Goal: Obtain resource: Download file/media

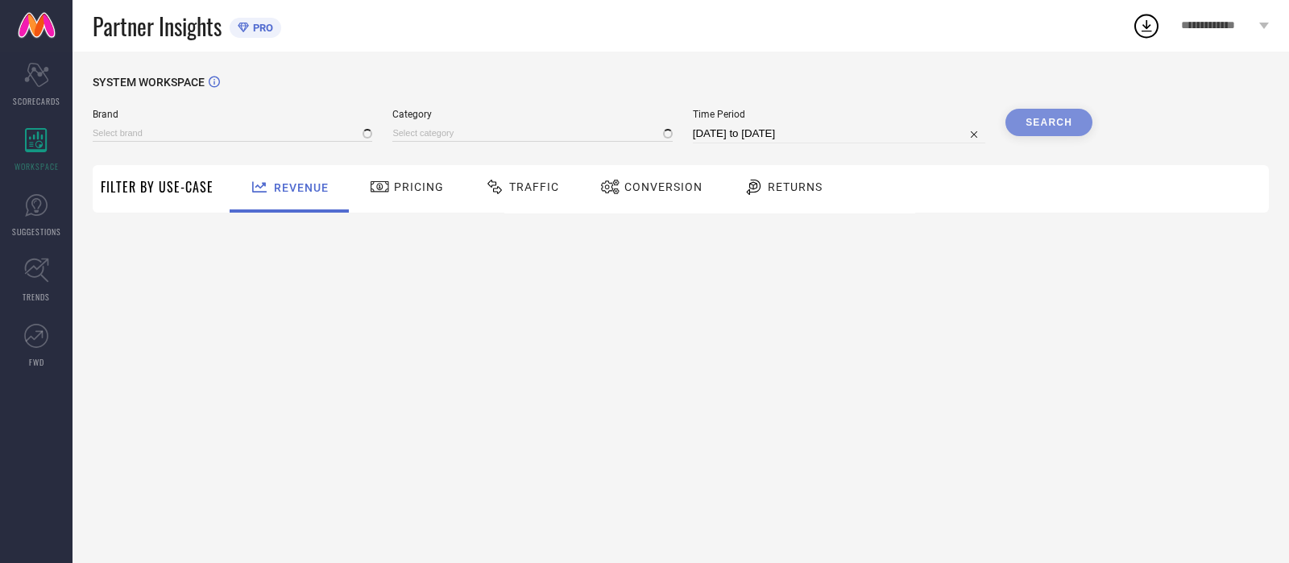
type input "CHEMISTRY"
type input "All"
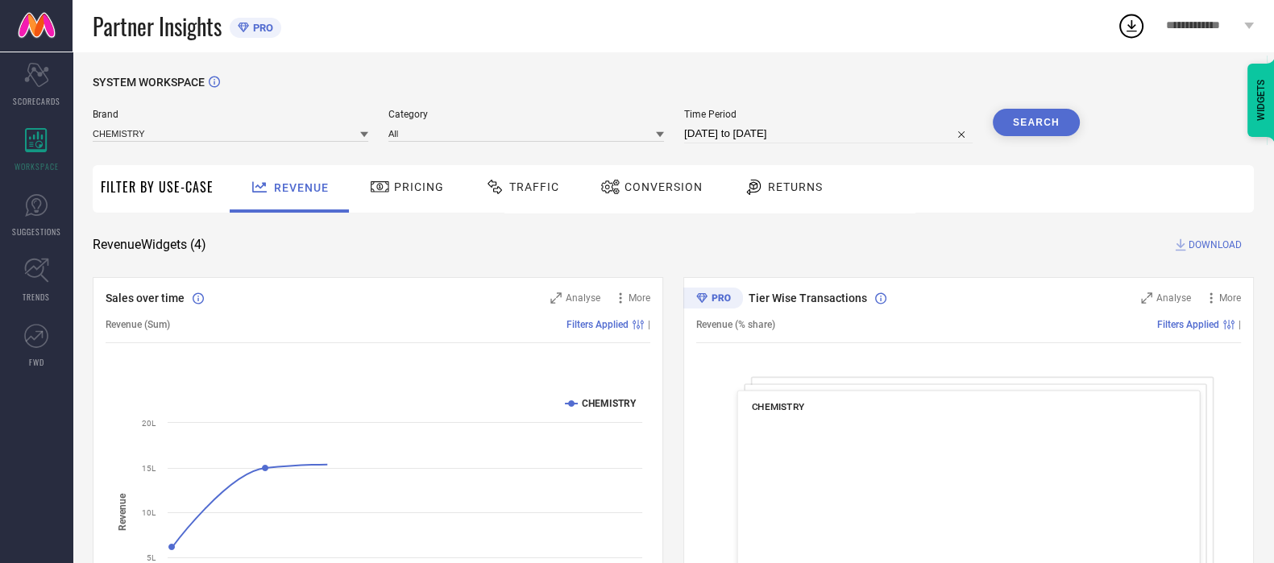
click at [523, 180] on span "Traffic" at bounding box center [534, 186] width 50 height 13
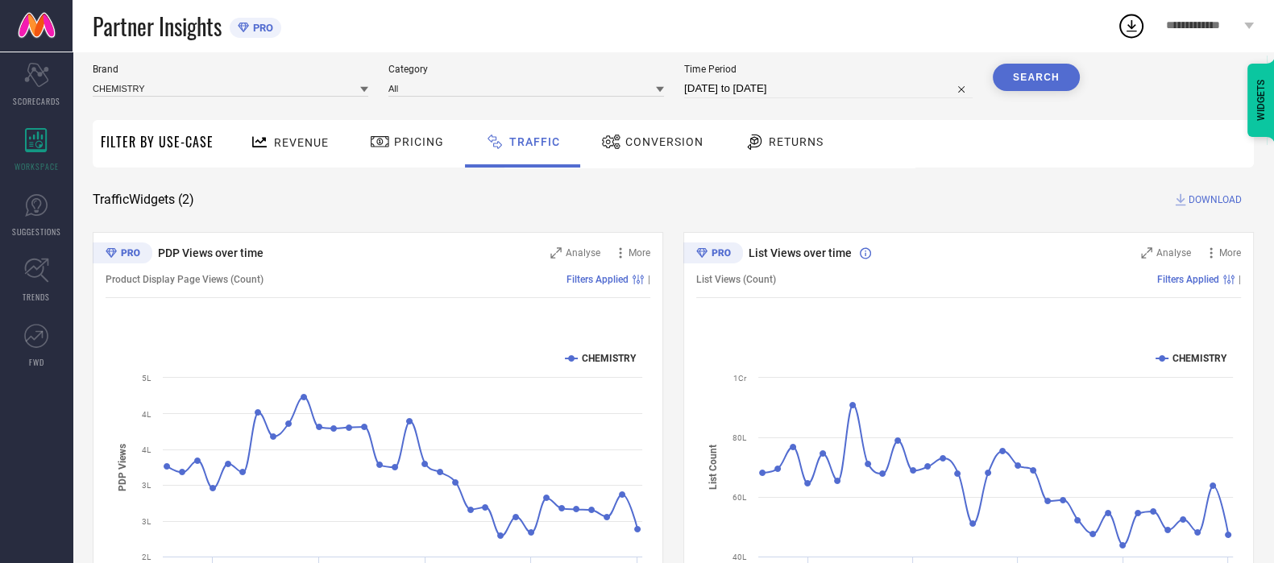
scroll to position [141, 0]
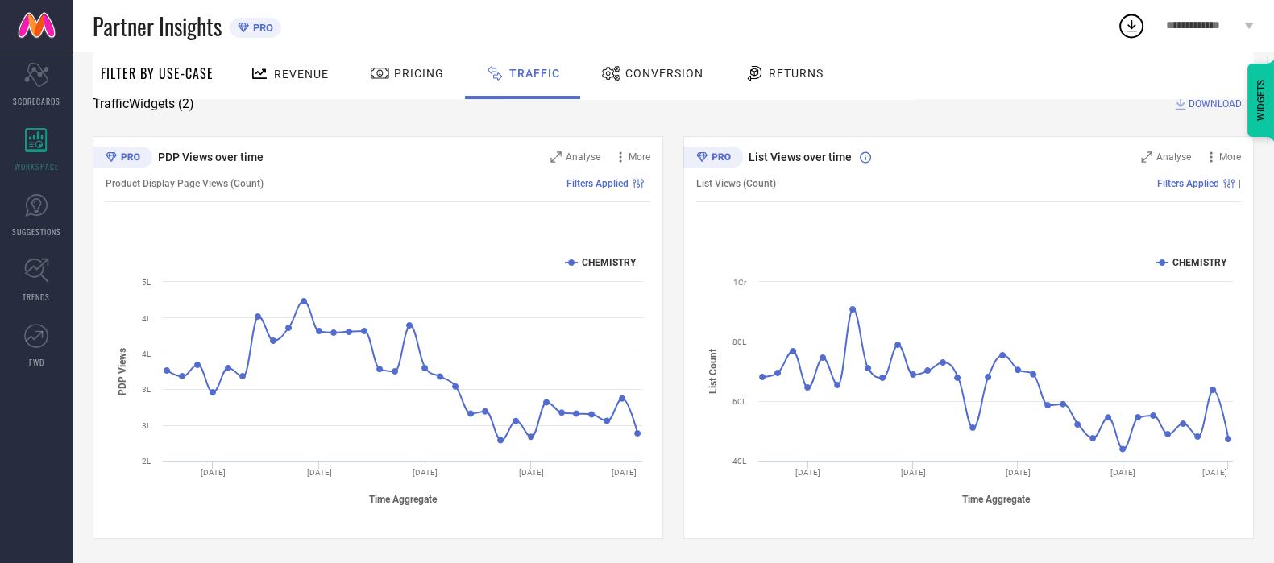
click at [1216, 101] on span "DOWNLOAD" at bounding box center [1214, 104] width 53 height 16
click at [1130, 38] on circle at bounding box center [1131, 26] width 23 height 23
click at [952, 121] on div "SYSTEM WORKSPACE Brand CHEMISTRY Category All Time Period [DATE] to [DATE] Sear…" at bounding box center [673, 237] width 1161 height 604
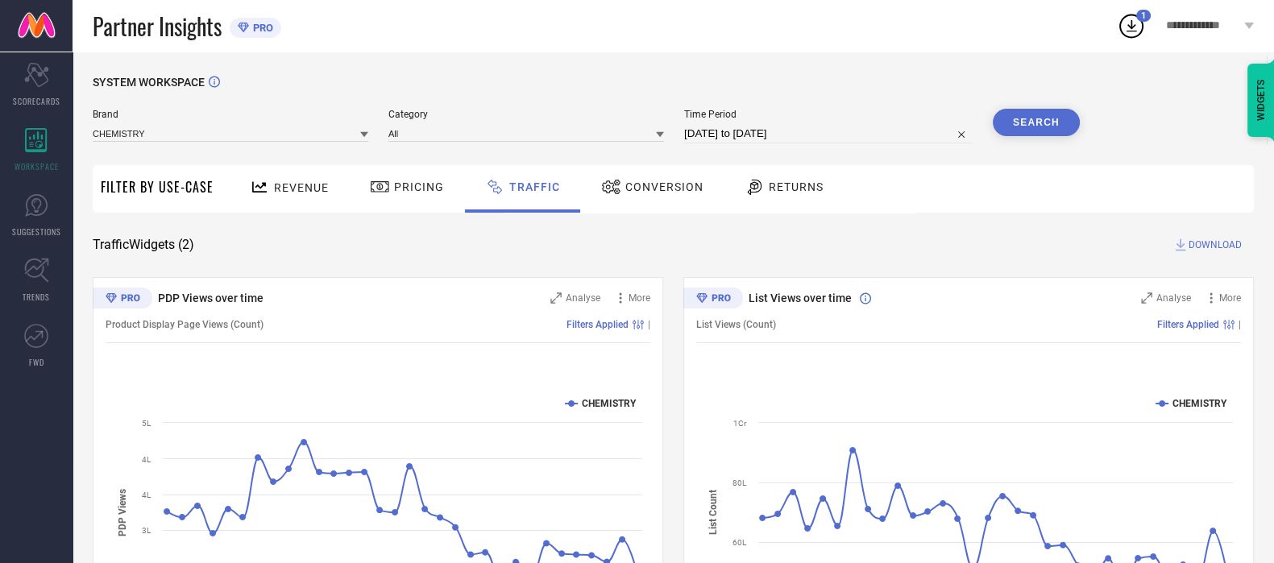
select select "6"
select select "2025"
select select "7"
select select "2025"
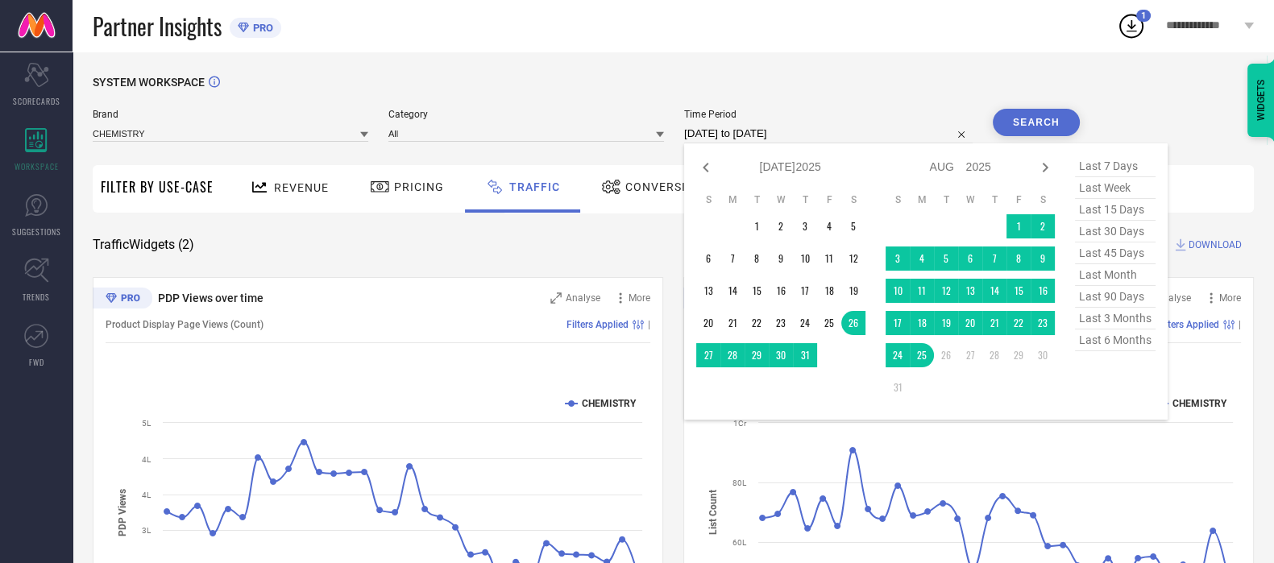
click at [765, 135] on input "[DATE] to [DATE]" at bounding box center [828, 133] width 288 height 19
click at [1006, 223] on td at bounding box center [994, 226] width 24 height 24
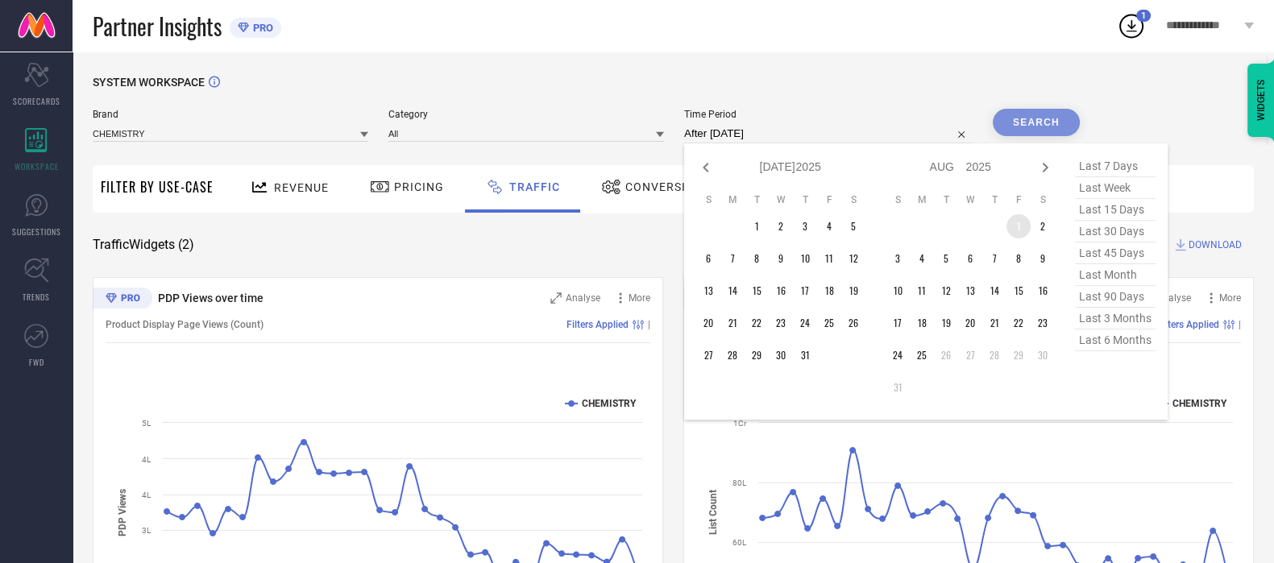
click at [1019, 230] on td "1" at bounding box center [1018, 226] width 24 height 24
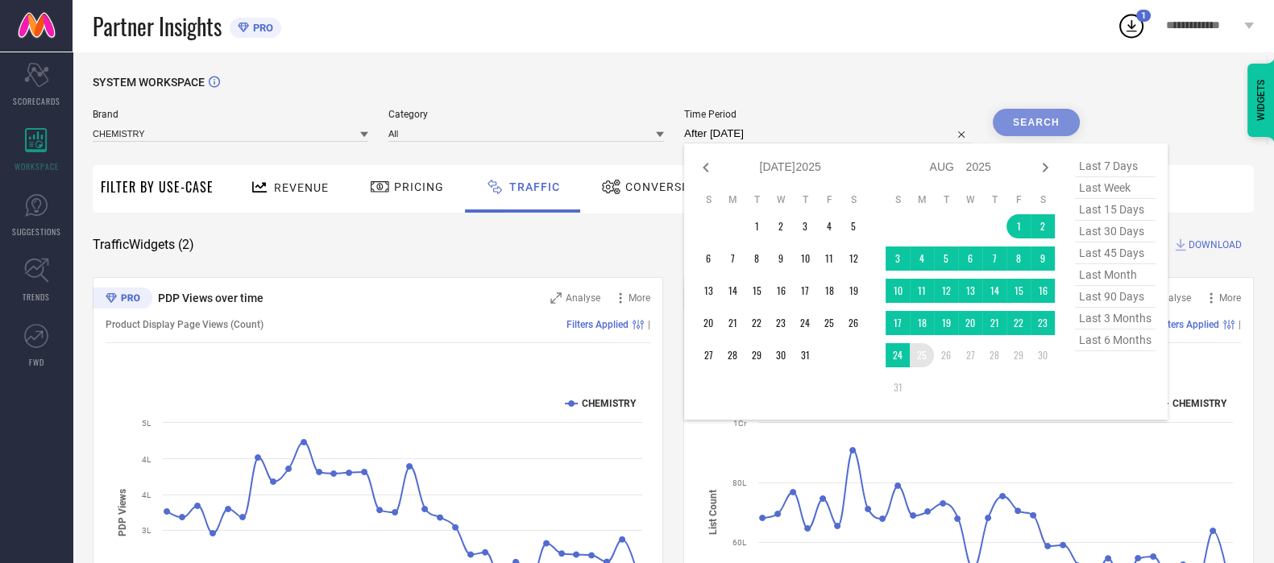
type input "[DATE] to [DATE]"
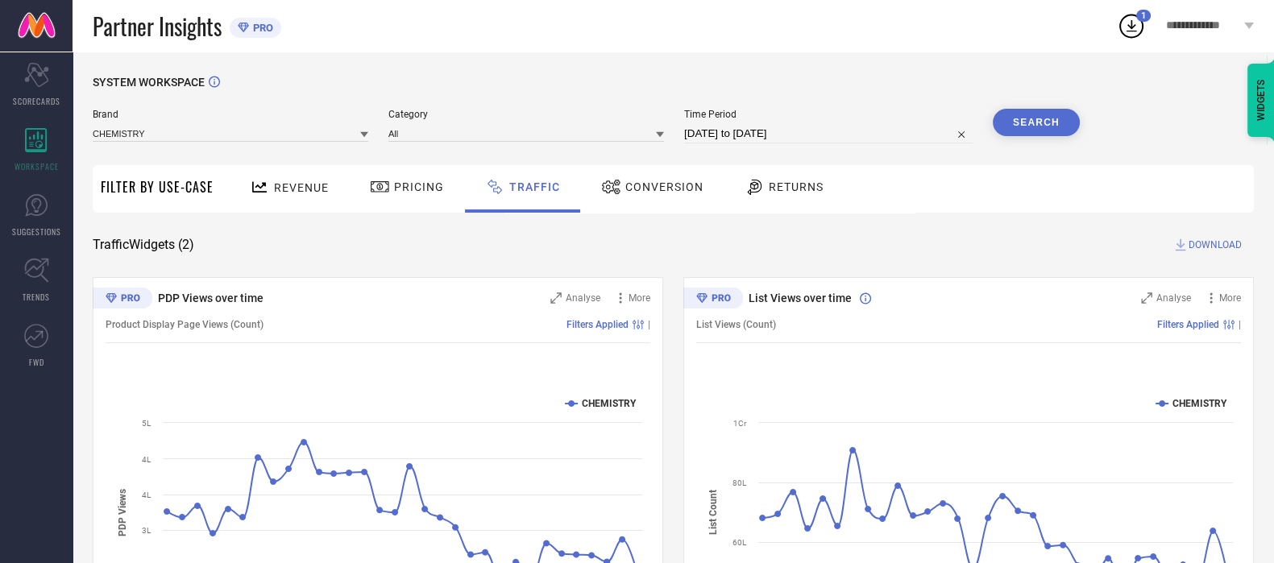
click at [1054, 124] on button "Search" at bounding box center [1036, 122] width 87 height 27
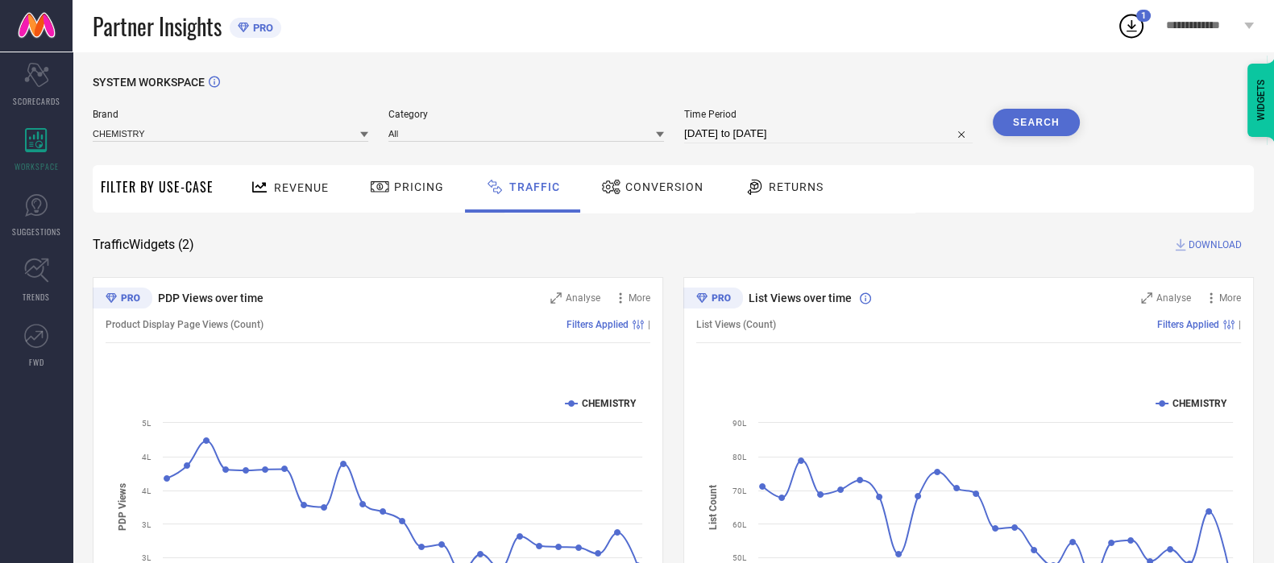
click at [1204, 243] on span "DOWNLOAD" at bounding box center [1214, 245] width 53 height 16
click at [1130, 16] on icon at bounding box center [1131, 25] width 29 height 29
click at [1250, 146] on div "SYSTEM WORKSPACE Brand CHEMISTRY Category All Time Period [DATE] to [DATE] Sear…" at bounding box center [673, 378] width 1161 height 604
click at [1132, 18] on icon at bounding box center [1131, 25] width 29 height 29
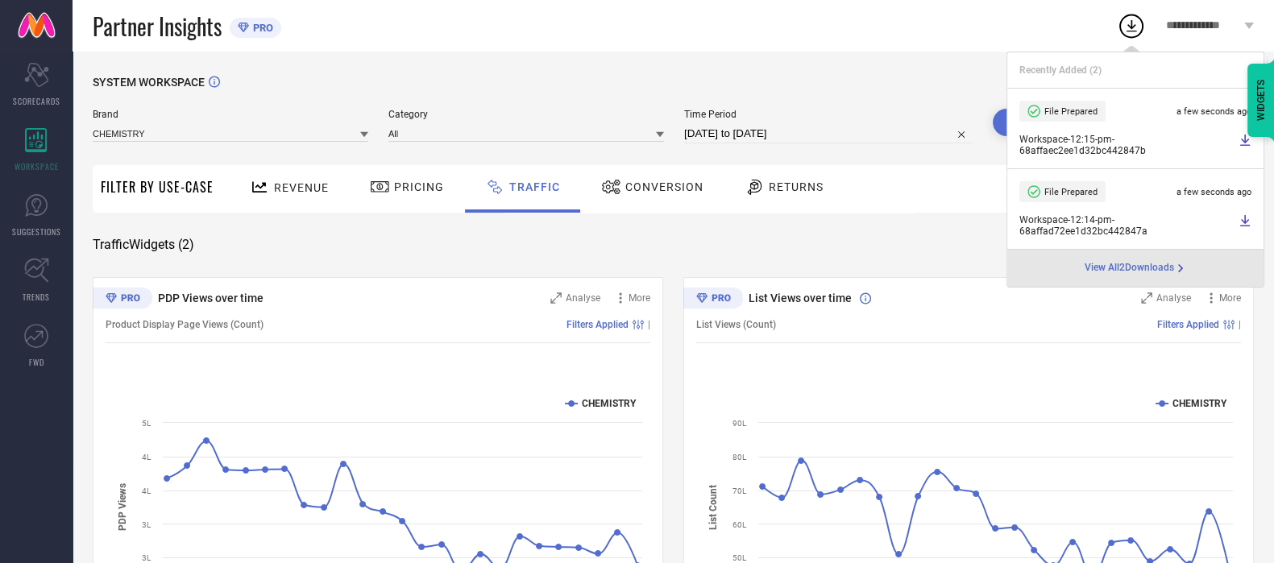
click at [1250, 139] on icon at bounding box center [1244, 140] width 13 height 13
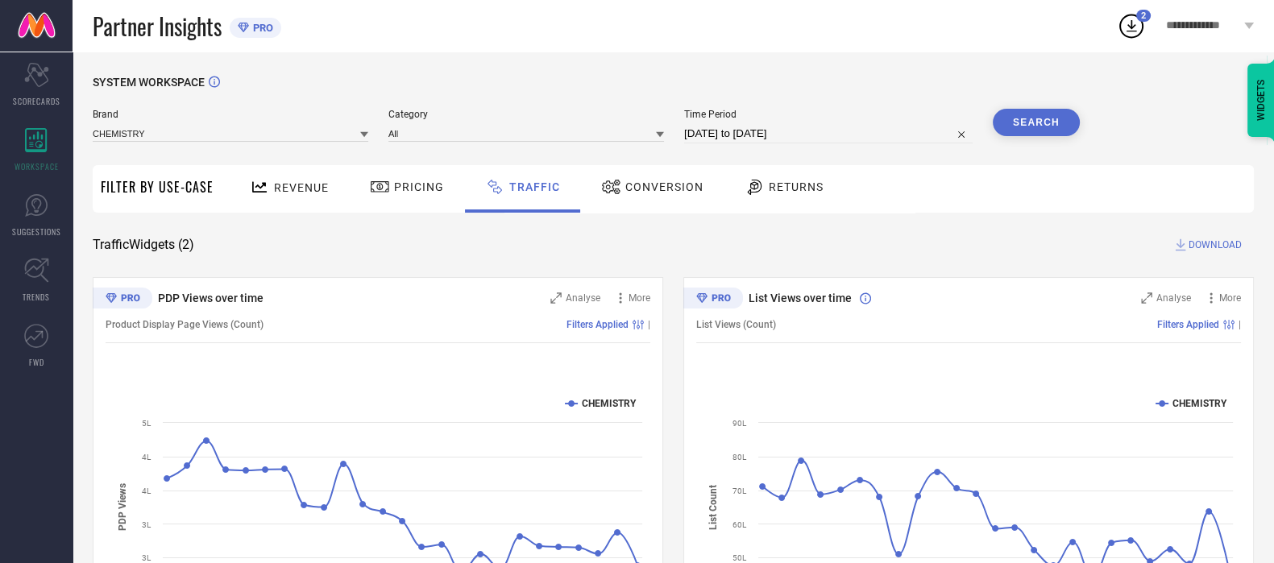
click at [626, 235] on div "SYSTEM WORKSPACE Brand CHEMISTRY Category All Time Period [DATE] to [DATE] Sear…" at bounding box center [673, 378] width 1161 height 604
click at [653, 190] on span "Conversion" at bounding box center [664, 186] width 78 height 13
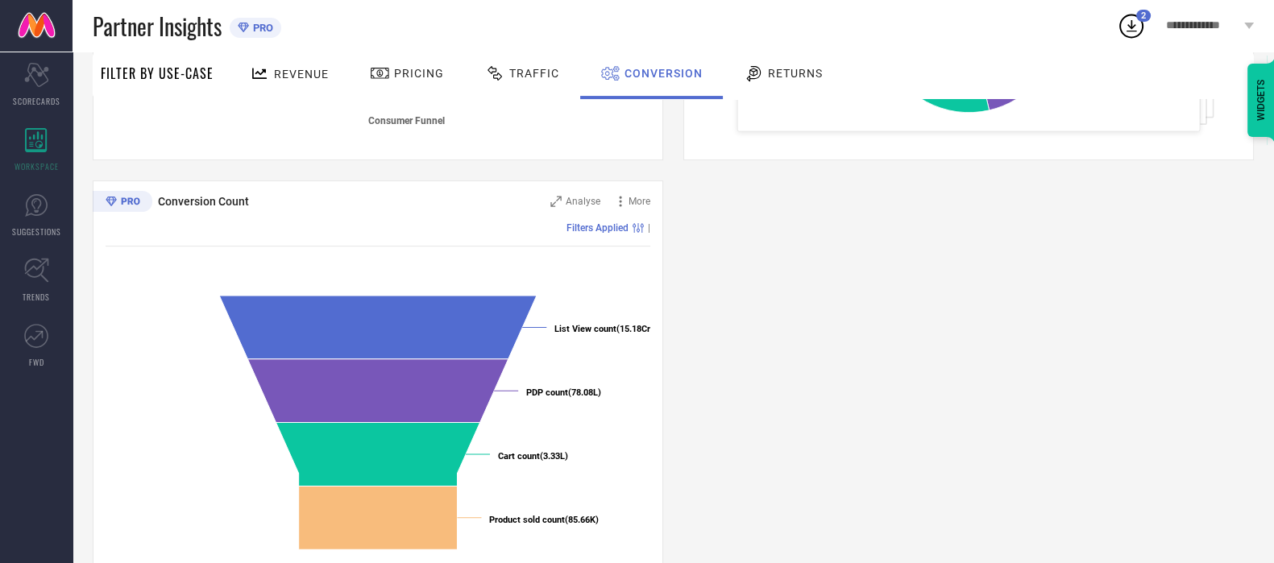
scroll to position [564, 0]
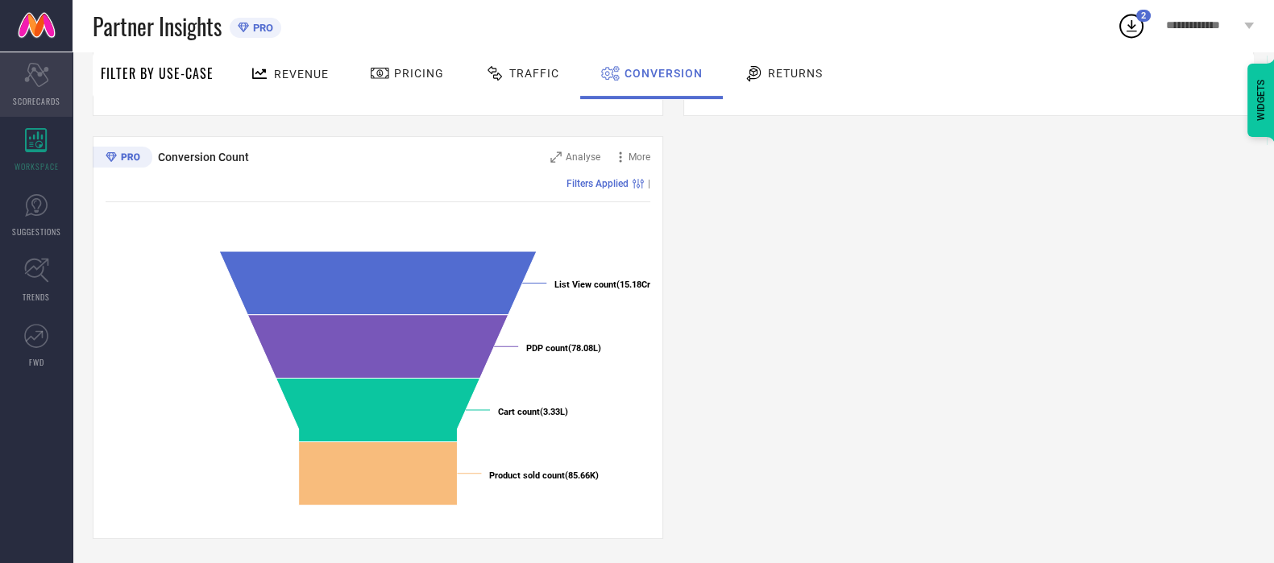
click at [45, 56] on div "Scorecard SCORECARDS" at bounding box center [36, 84] width 73 height 64
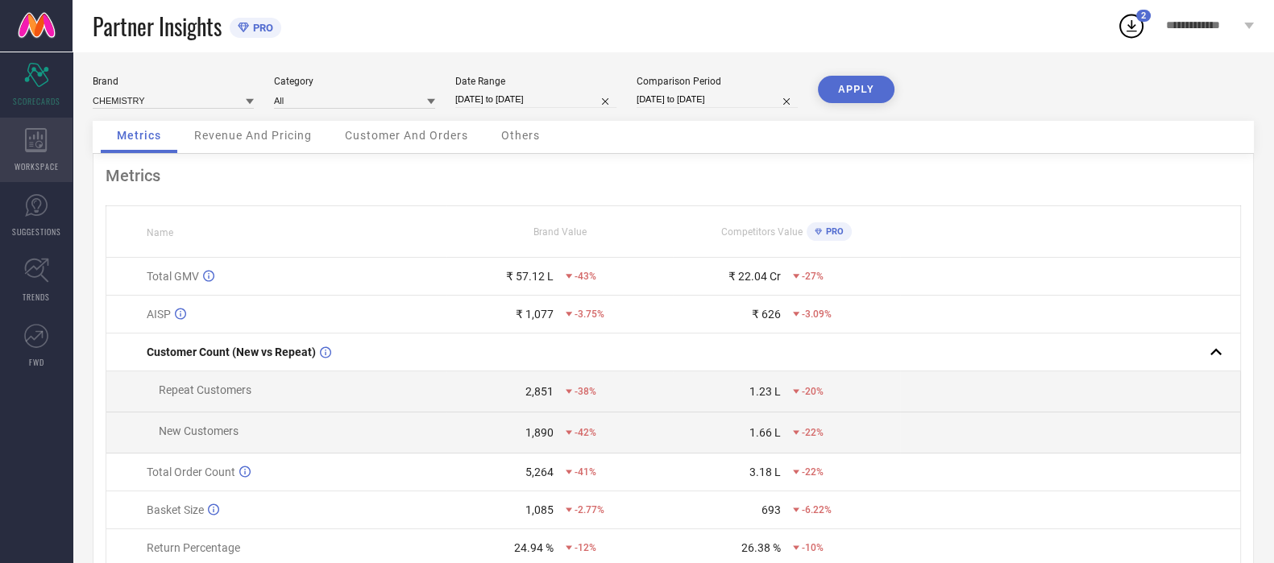
click at [41, 147] on icon at bounding box center [36, 140] width 23 height 24
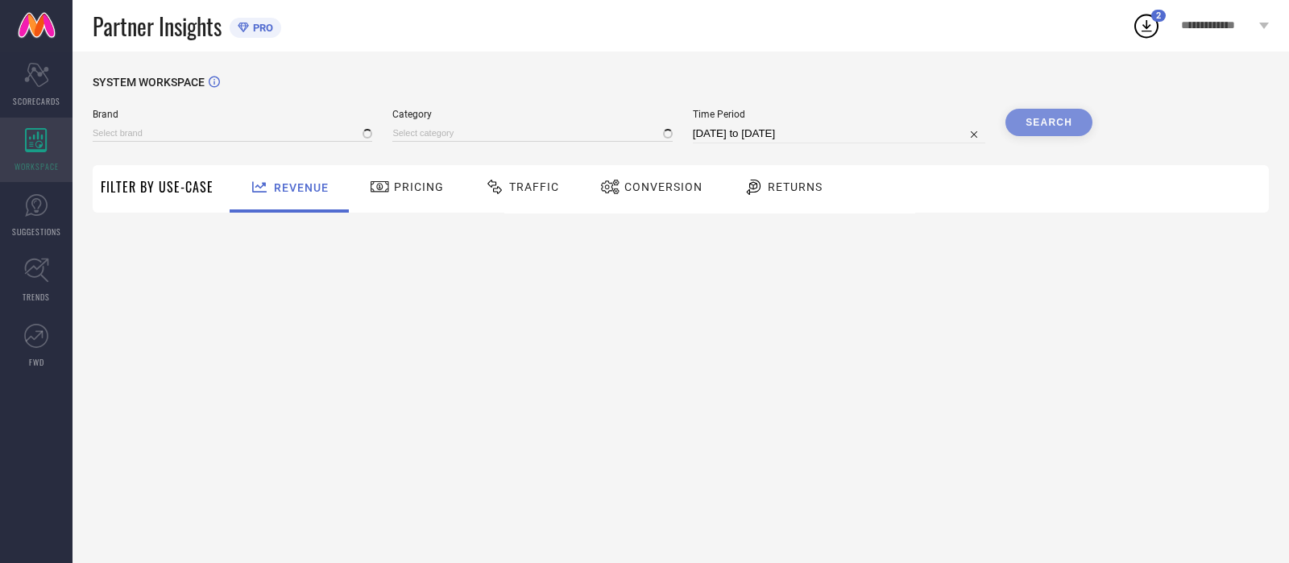
type input "CHEMISTRY"
type input "All"
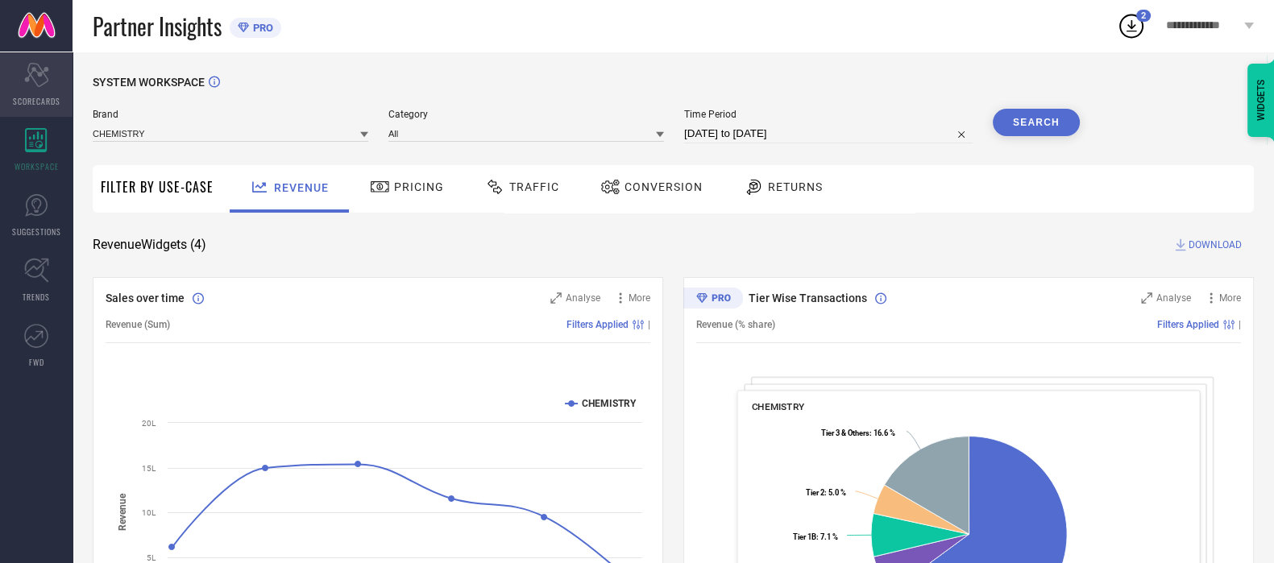
click at [44, 70] on icon at bounding box center [36, 75] width 24 height 24
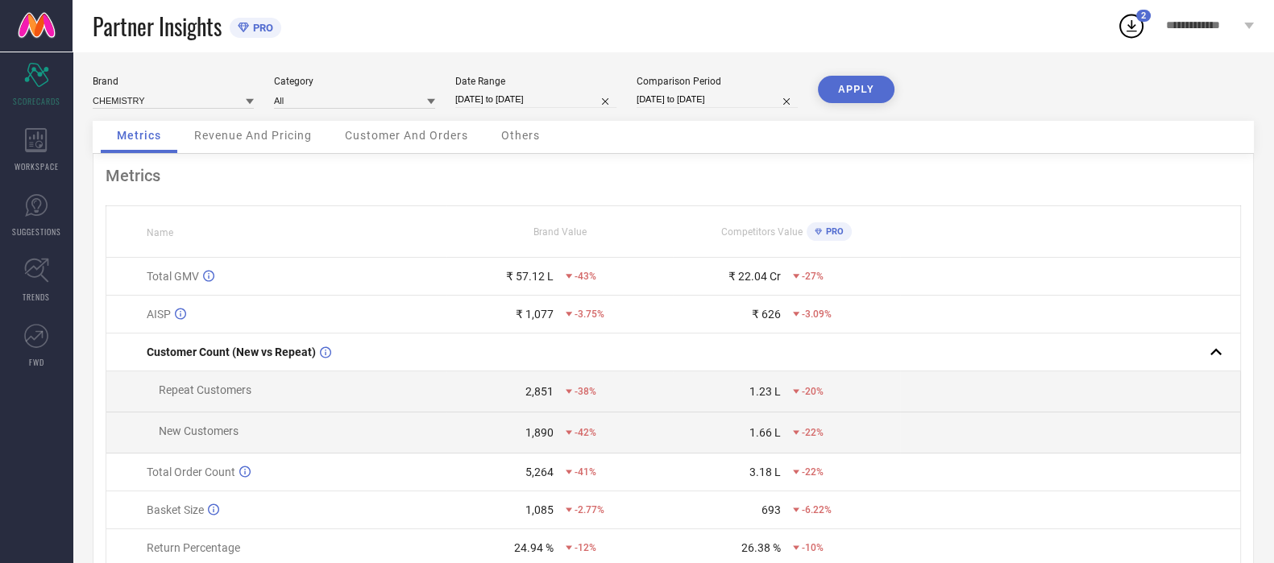
click at [401, 143] on div "Customer And Orders" at bounding box center [407, 137] width 156 height 32
